Goal: Complete application form: Complete application form

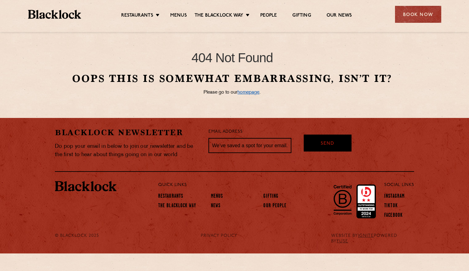
click at [246, 91] on link "homepage" at bounding box center [248, 92] width 22 height 5
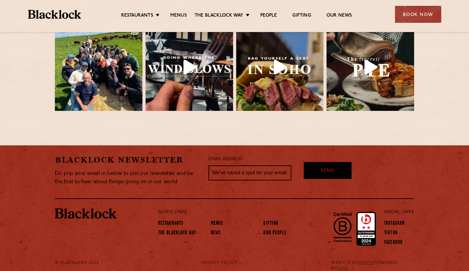
scroll to position [1376, 0]
click at [279, 231] on link "Our People" at bounding box center [274, 234] width 23 height 7
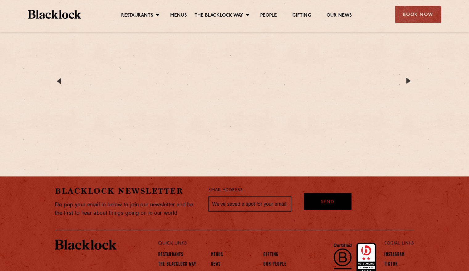
scroll to position [1152, 0]
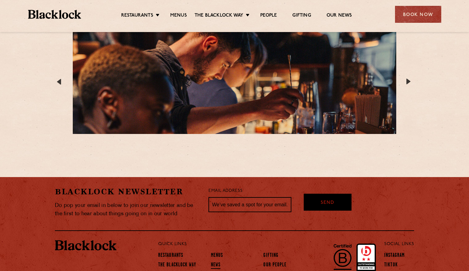
click at [217, 262] on link "News" at bounding box center [216, 265] width 10 height 7
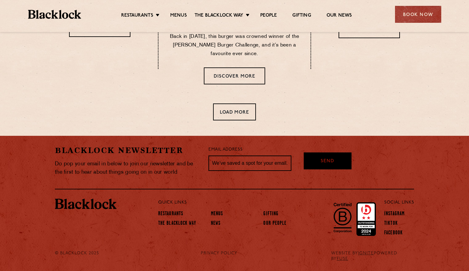
scroll to position [393, 0]
click at [177, 224] on link "The Blacklock Way" at bounding box center [177, 224] width 38 height 7
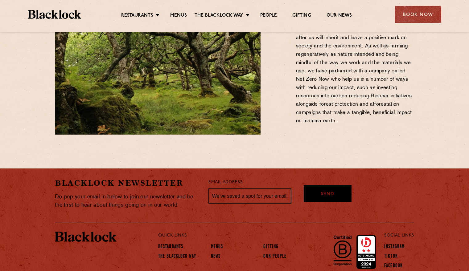
scroll to position [821, 0]
click at [171, 244] on link "Restaurants" at bounding box center [170, 247] width 25 height 7
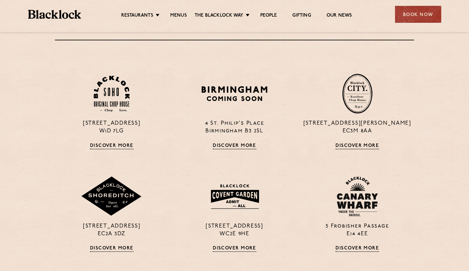
scroll to position [207, 0]
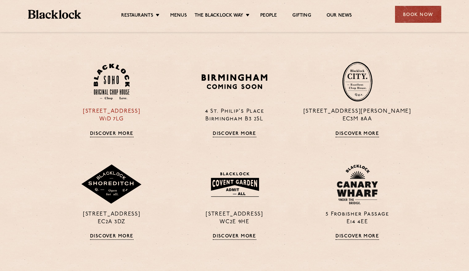
click at [108, 133] on link "Discover More" at bounding box center [111, 134] width 43 height 6
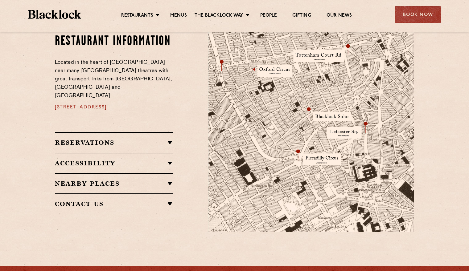
scroll to position [379, 0]
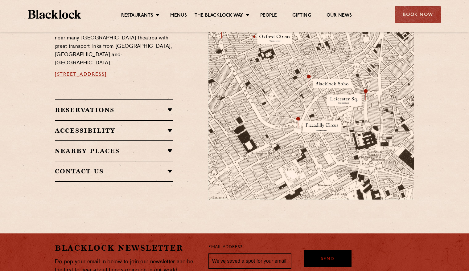
click at [166, 168] on h2 "Contact Us" at bounding box center [114, 171] width 118 height 7
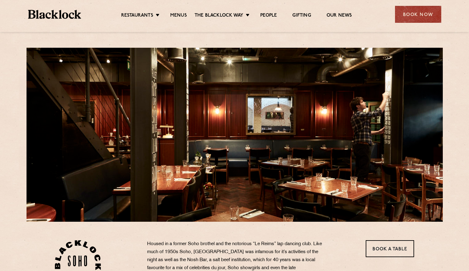
scroll to position [0, 0]
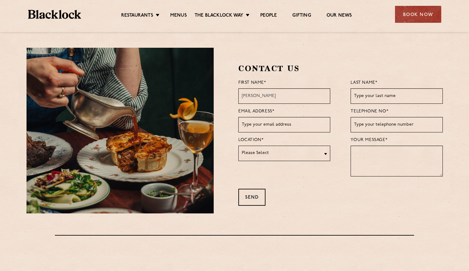
type input "[PERSON_NAME]"
type input "Berry"
type input "m"
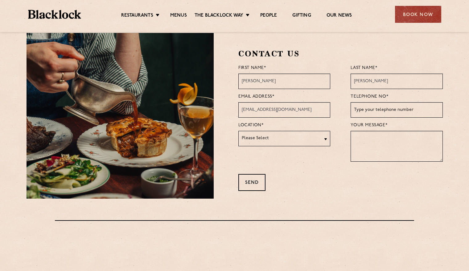
scroll to position [15, 0]
type input "steveb.berry1@gmail.com"
drag, startPoint x: 257, startPoint y: 80, endPoint x: 239, endPoint y: 80, distance: 17.3
click at [239, 80] on input "Melanie" at bounding box center [284, 80] width 92 height 15
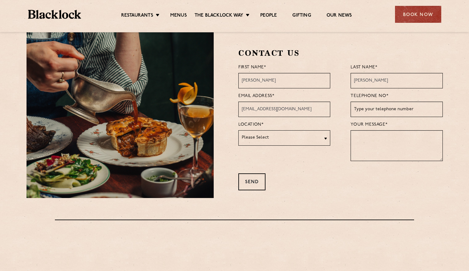
scroll to position [19, 0]
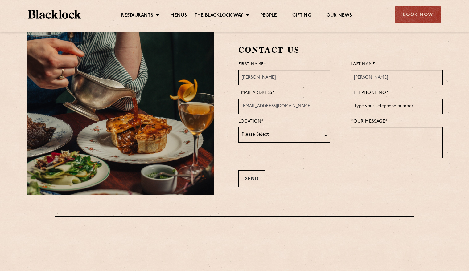
click at [252, 80] on input "Stevie" at bounding box center [284, 77] width 92 height 15
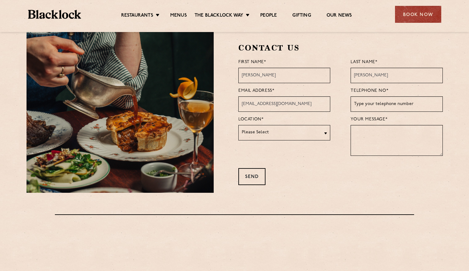
type input "Steve"
type input "07429366690"
select select "Soho"
click at [359, 132] on textarea at bounding box center [396, 140] width 92 height 31
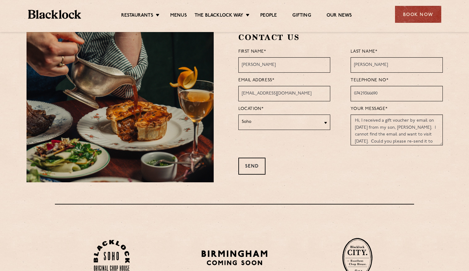
scroll to position [0, 0]
type textarea "Hi, I received a gift voucher by email on 12th June from my son, Samuel Berry. …"
click at [250, 166] on div "Send" at bounding box center [251, 166] width 27 height 17
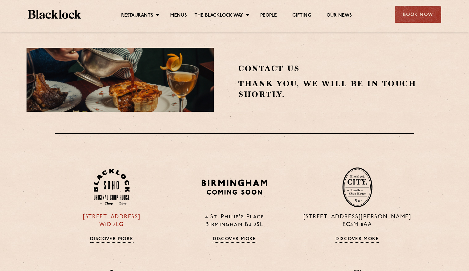
click at [105, 239] on link "Discover More" at bounding box center [111, 240] width 43 height 6
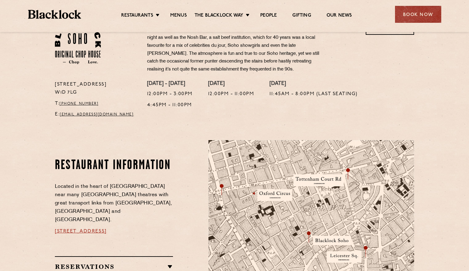
scroll to position [222, 0]
